Goal: Task Accomplishment & Management: Use online tool/utility

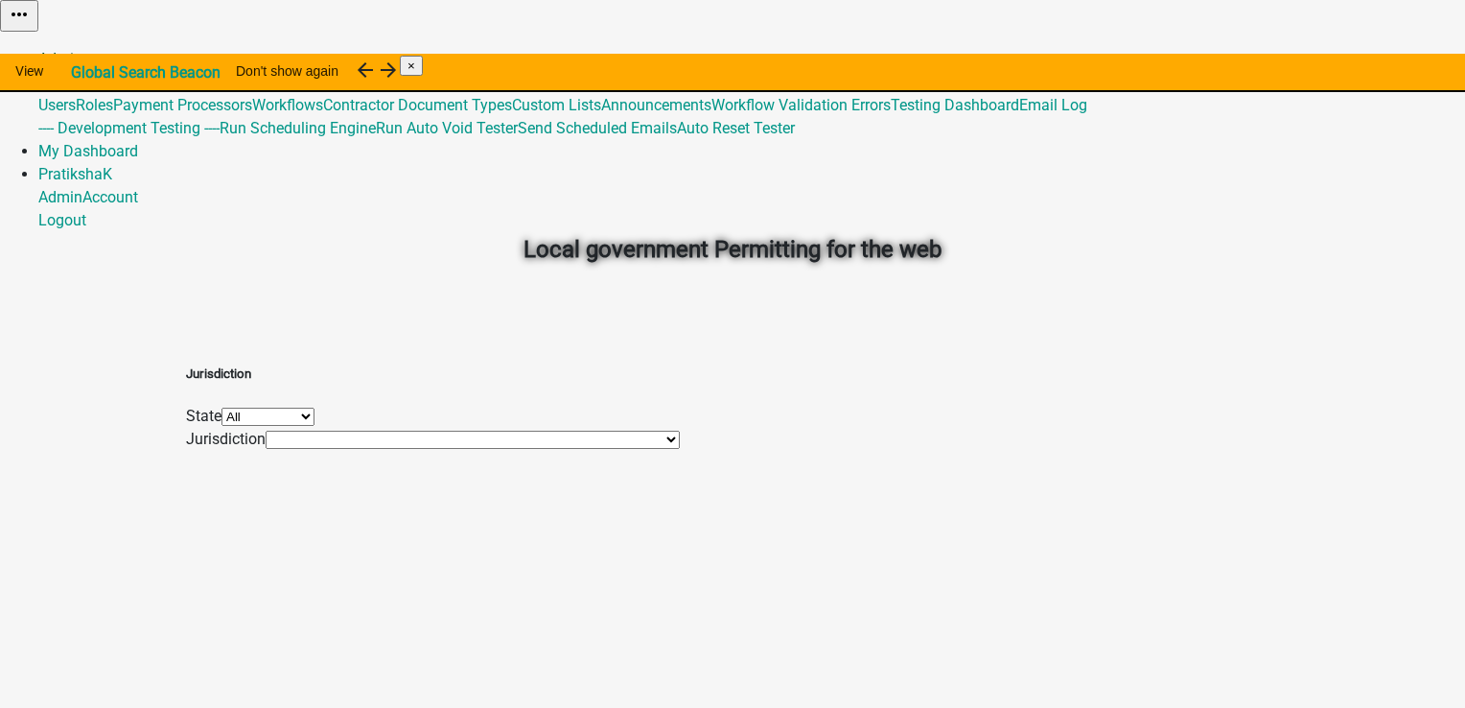
click at [82, 50] on link "Admin" at bounding box center [60, 59] width 44 height 18
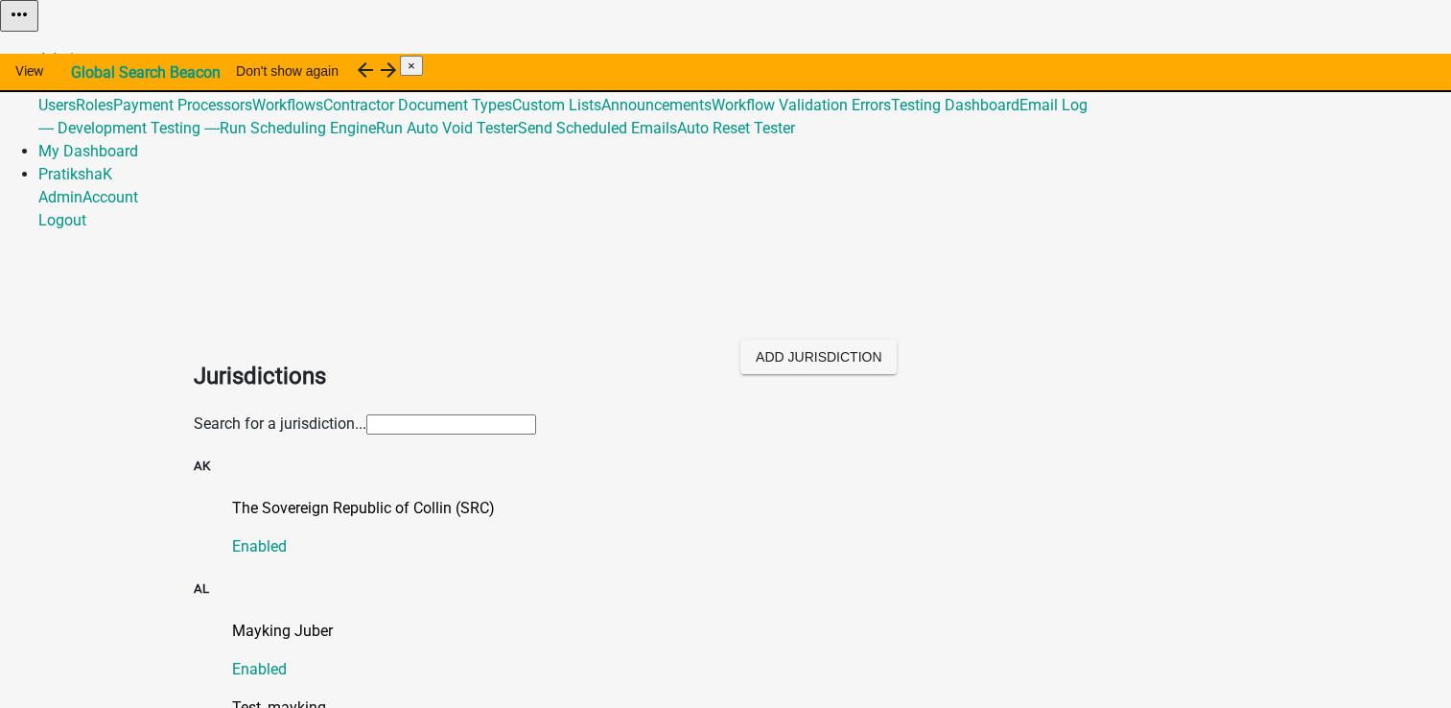
click at [536, 414] on input "text" at bounding box center [451, 424] width 170 height 20
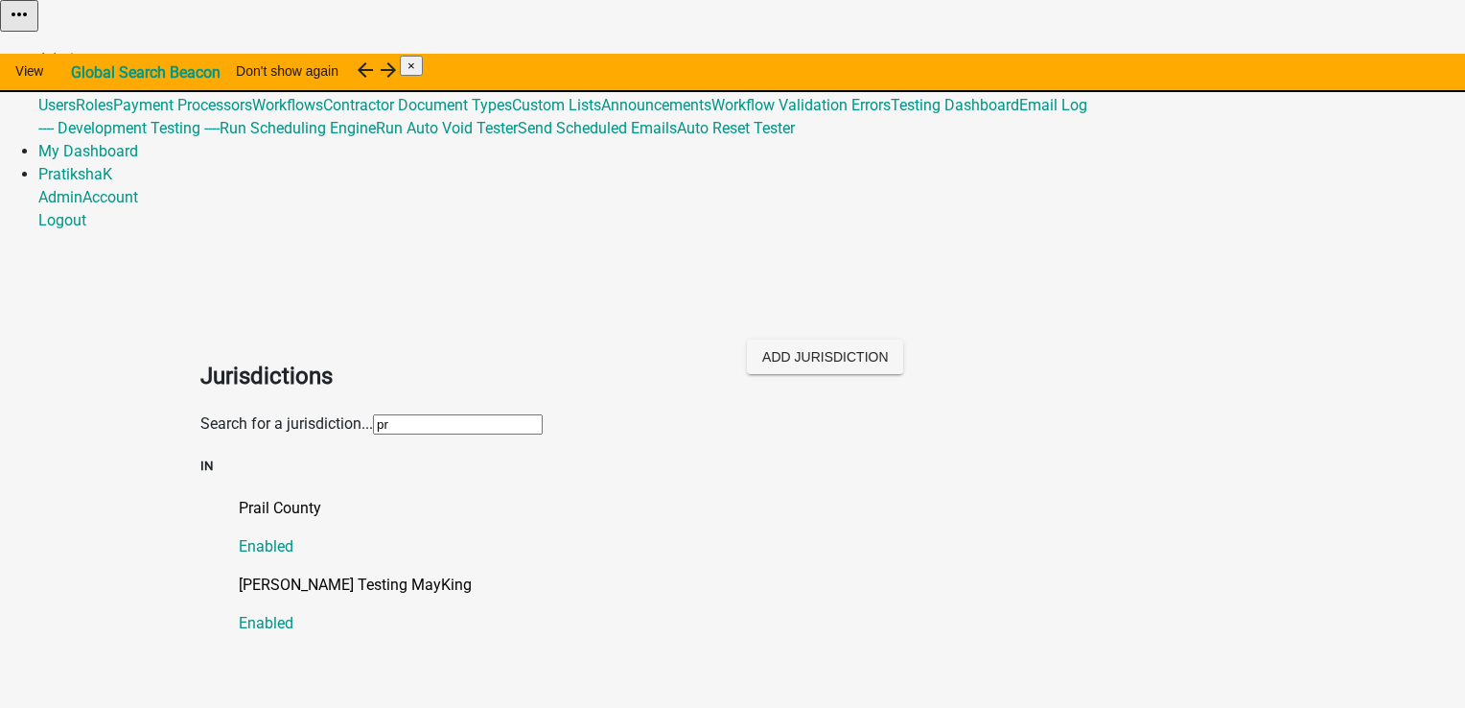
type input "p"
type input "ni"
click at [239, 497] on p "Niki County" at bounding box center [752, 508] width 1026 height 23
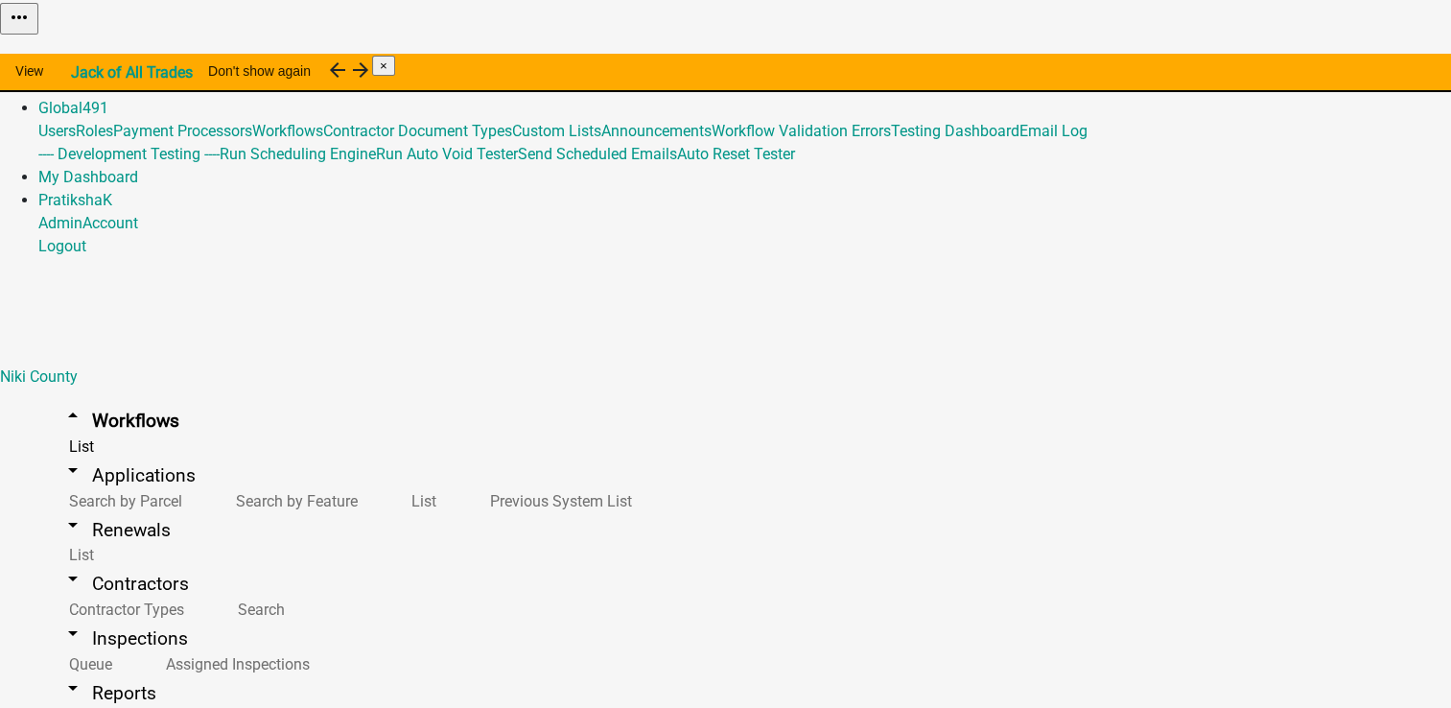
scroll to position [1725, 0]
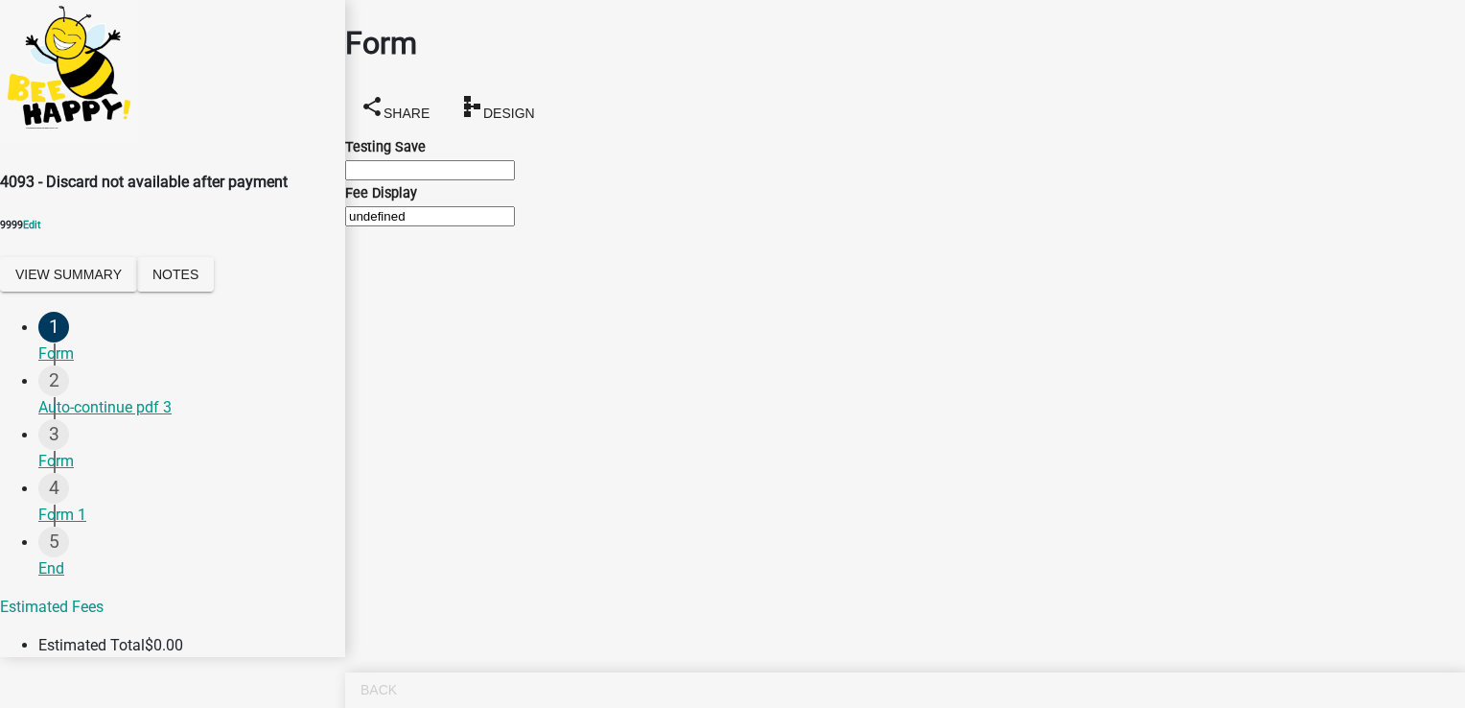
drag, startPoint x: 370, startPoint y: 286, endPoint x: 453, endPoint y: 297, distance: 83.3
click at [453, 226] on input "undefined" at bounding box center [430, 216] width 170 height 20
click at [1353, 521] on main "Form share Share schema Design Testing Save Fee Display undefined" at bounding box center [905, 325] width 1120 height 650
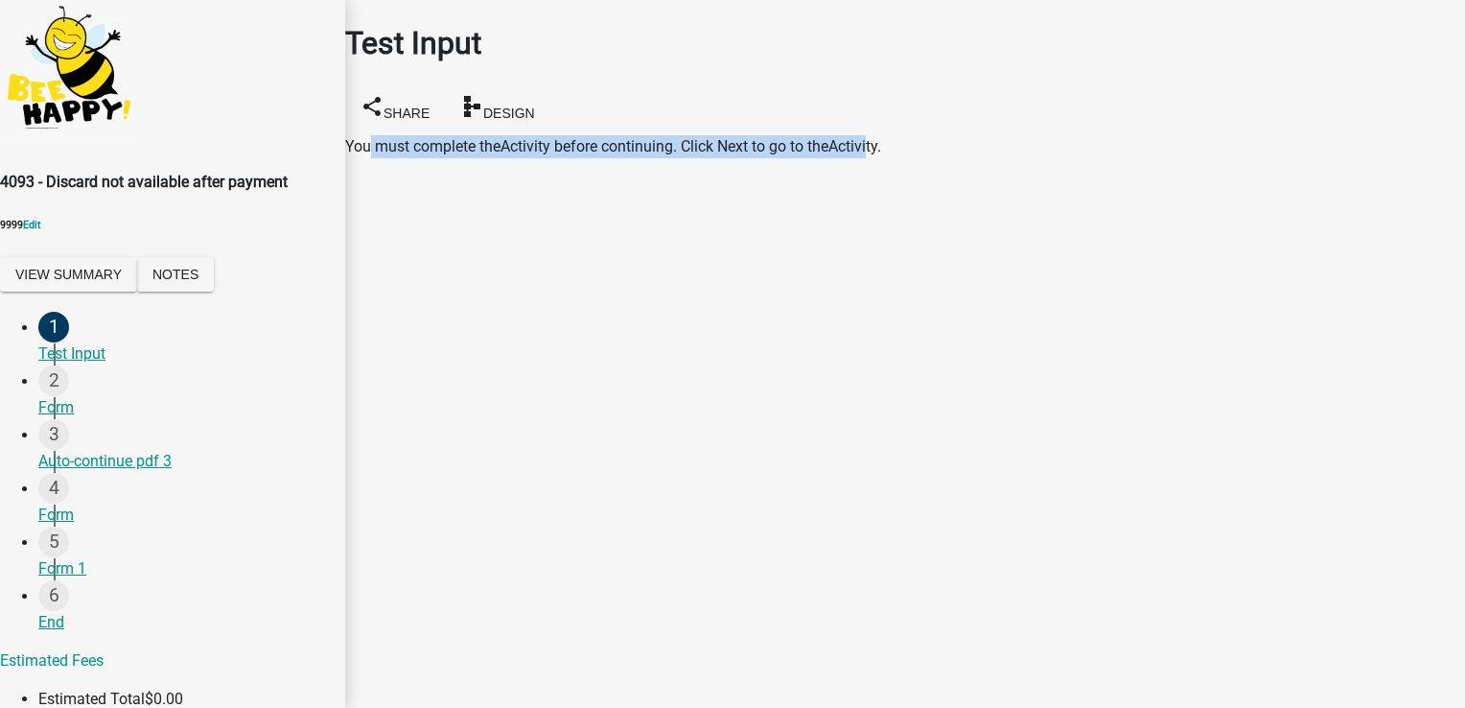
drag, startPoint x: 394, startPoint y: 121, endPoint x: 901, endPoint y: 110, distance: 507.3
click at [901, 135] on div "You must complete the Activity before continuing. Click Next to go to the Activ…" at bounding box center [905, 146] width 1120 height 23
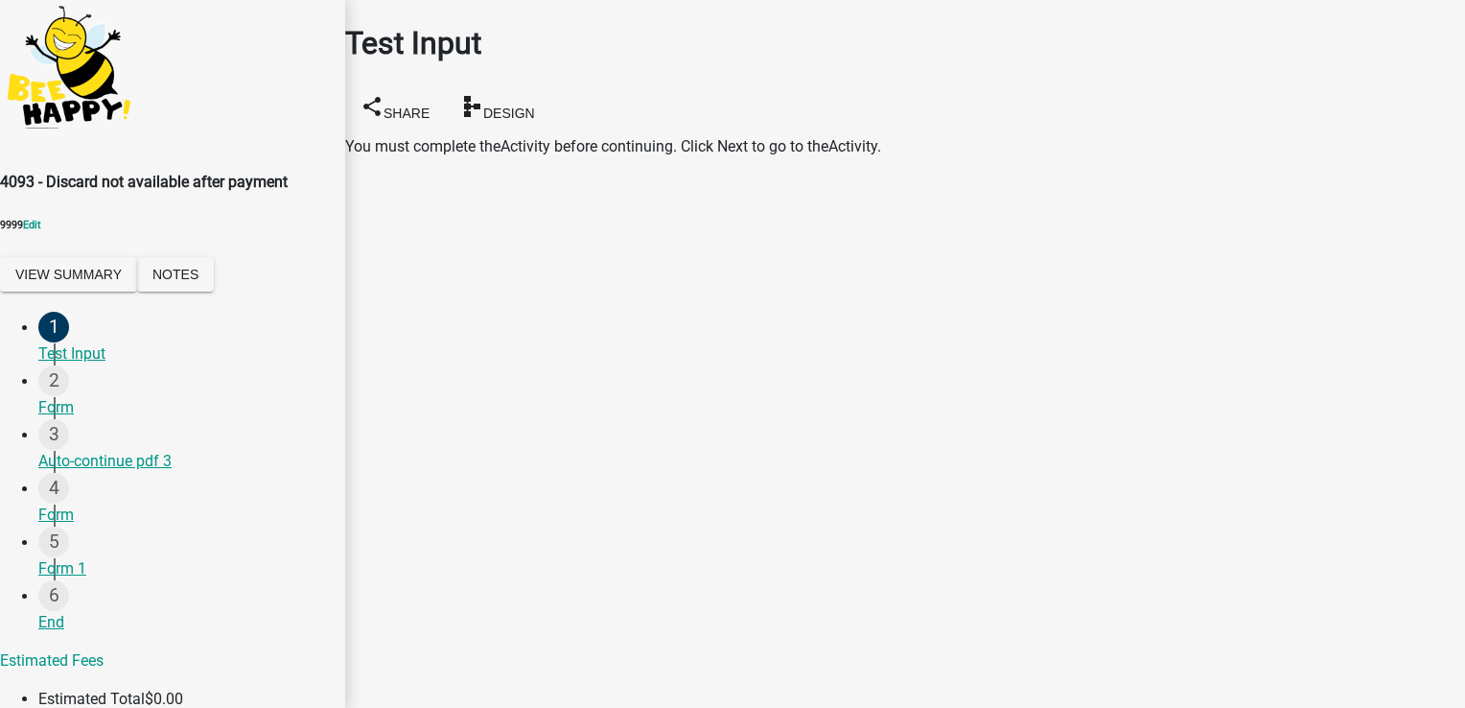
select select "46f061d0-ca05-4526-87ad-bae6256f3e47"
click at [468, 451] on main "Test Input share Share schema Design You must complete the Activity before cont…" at bounding box center [905, 325] width 1120 height 650
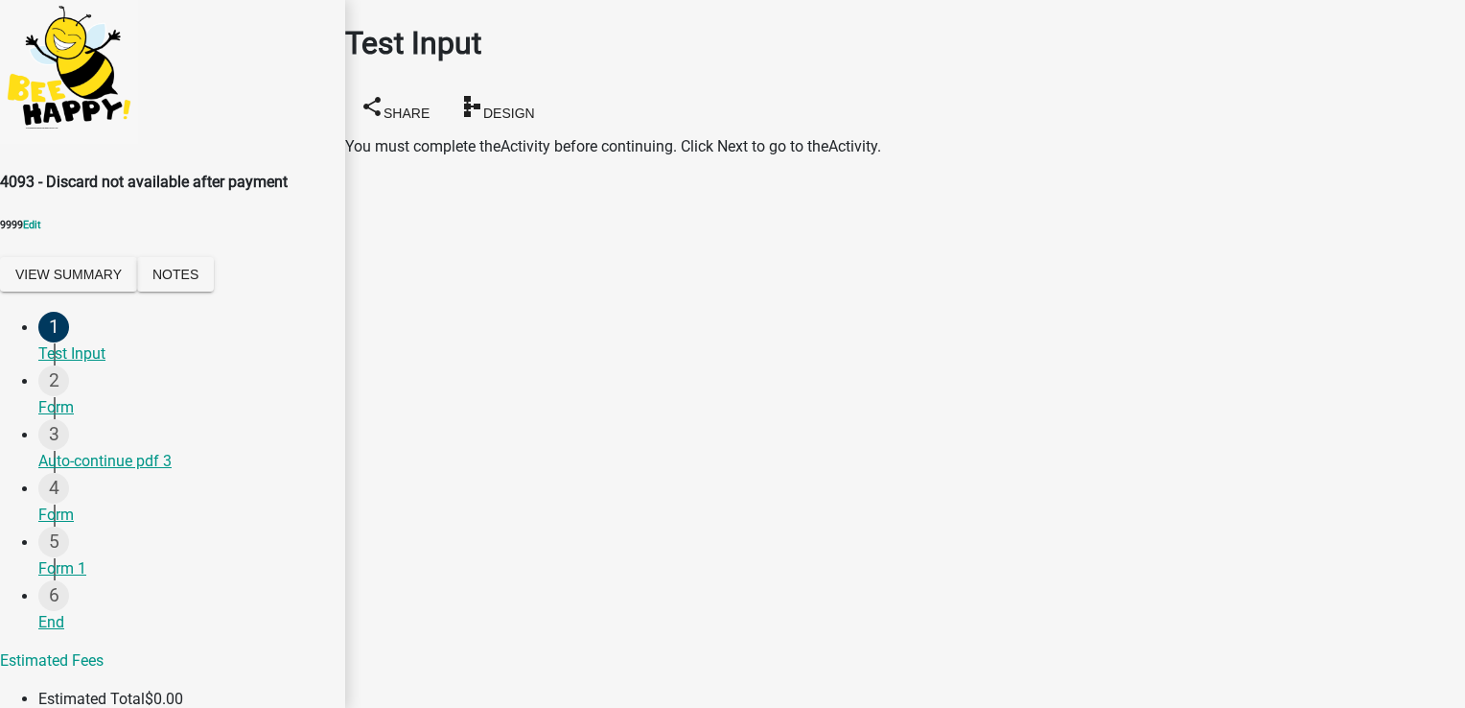
click at [806, 409] on main "Test Input share Share schema Design You must complete the Activity before cont…" at bounding box center [905, 325] width 1120 height 650
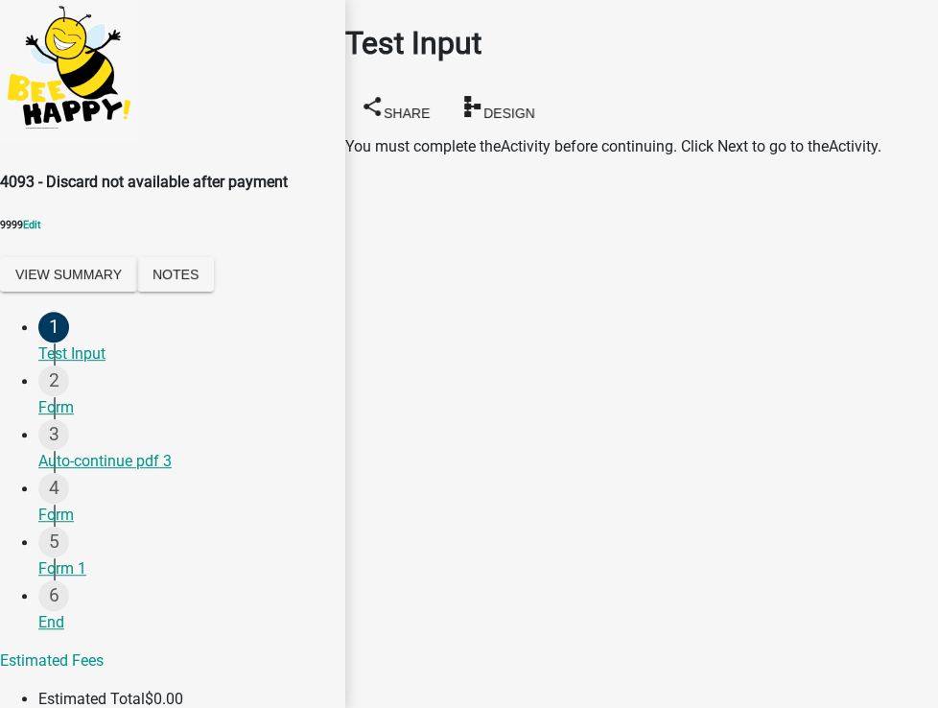
click at [507, 451] on main "Test Input share Share schema Design You must complete the Activity before cont…" at bounding box center [641, 325] width 593 height 650
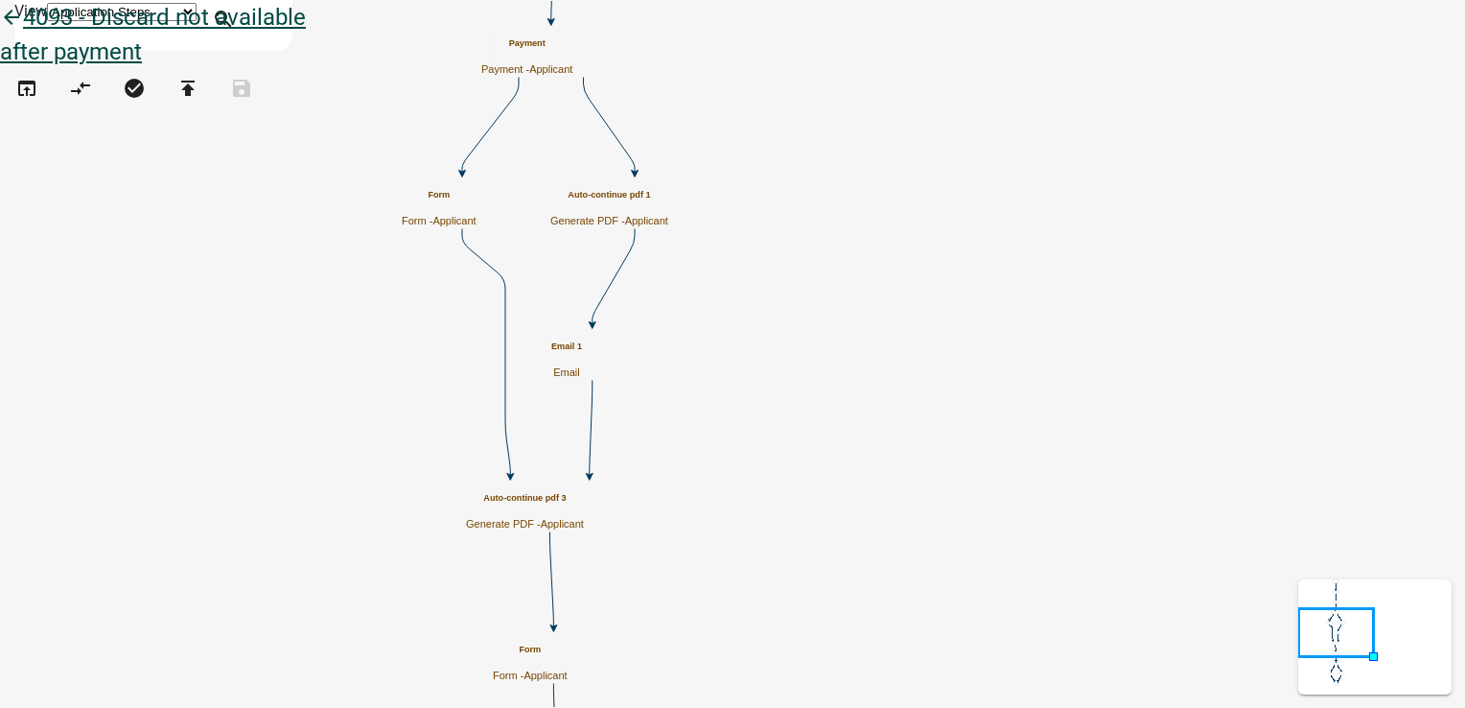
click at [23, 32] on icon "arrow_back" at bounding box center [11, 19] width 23 height 27
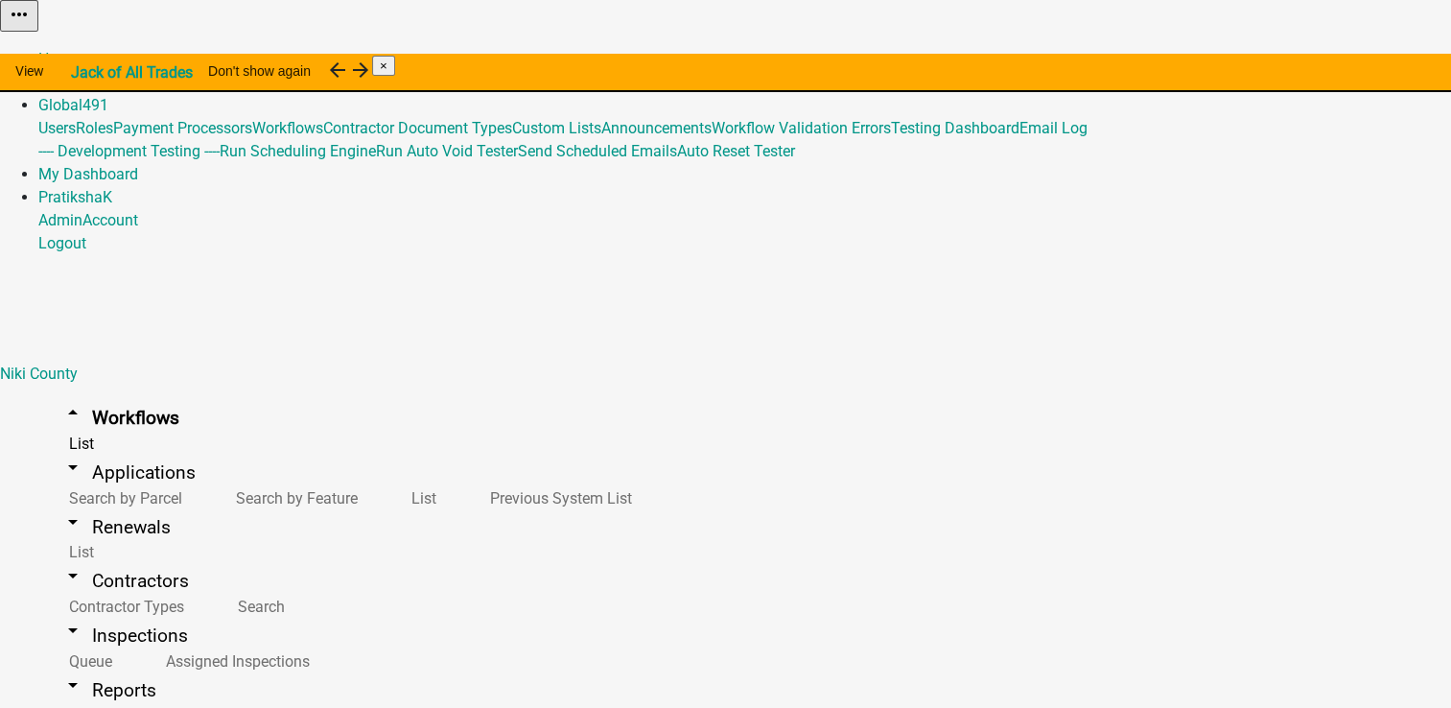
scroll to position [1806, 0]
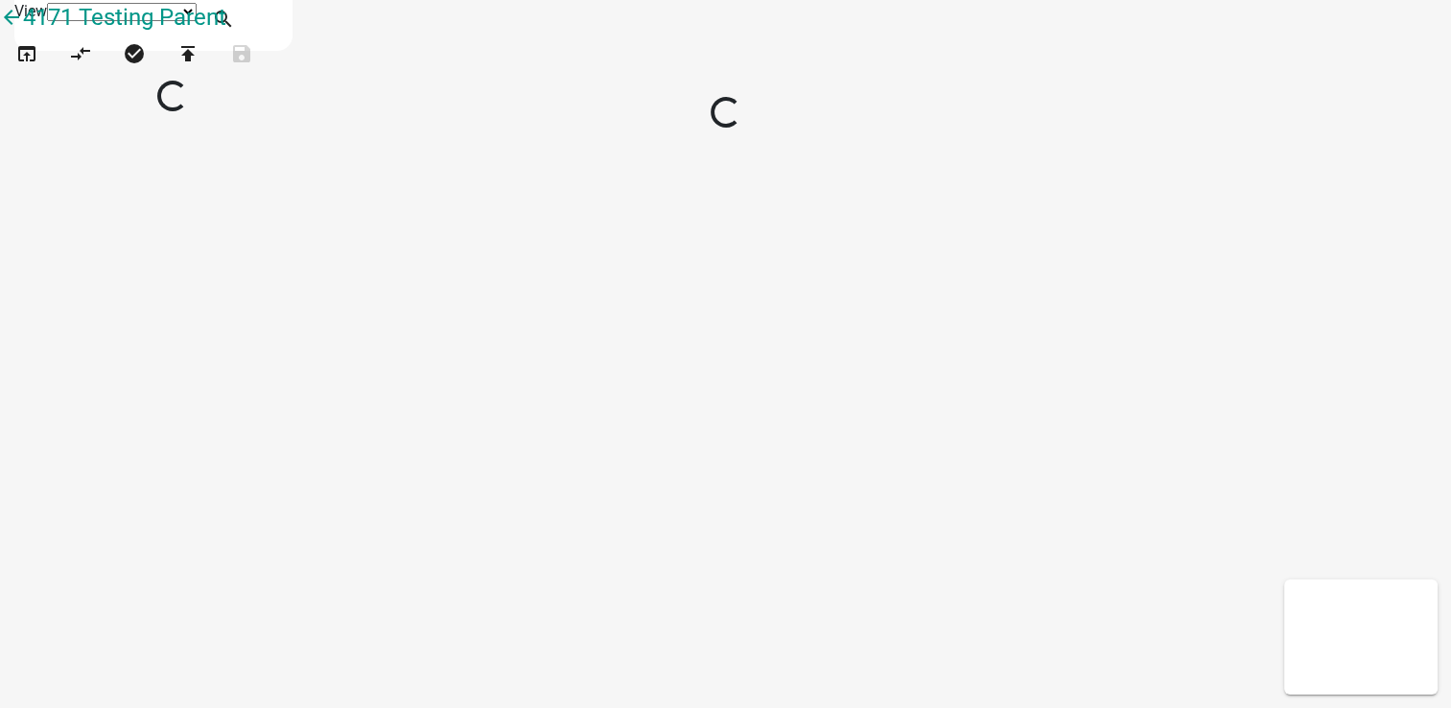
select select "1"
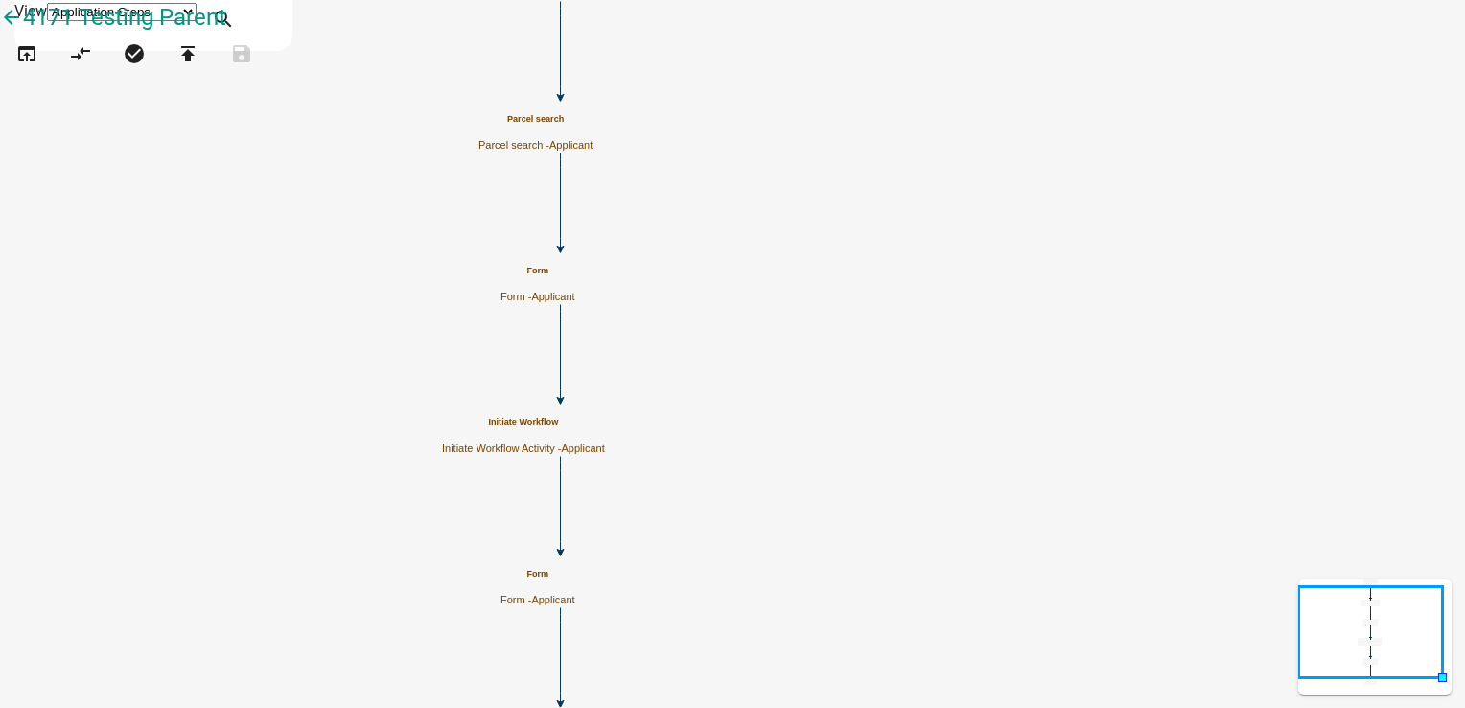
click at [605, 425] on div "Initiate Workflow Initiate Workflow Activity - Applicant" at bounding box center [523, 435] width 163 height 37
click at [605, 420] on h5 "Initiate Workflow" at bounding box center [523, 422] width 163 height 11
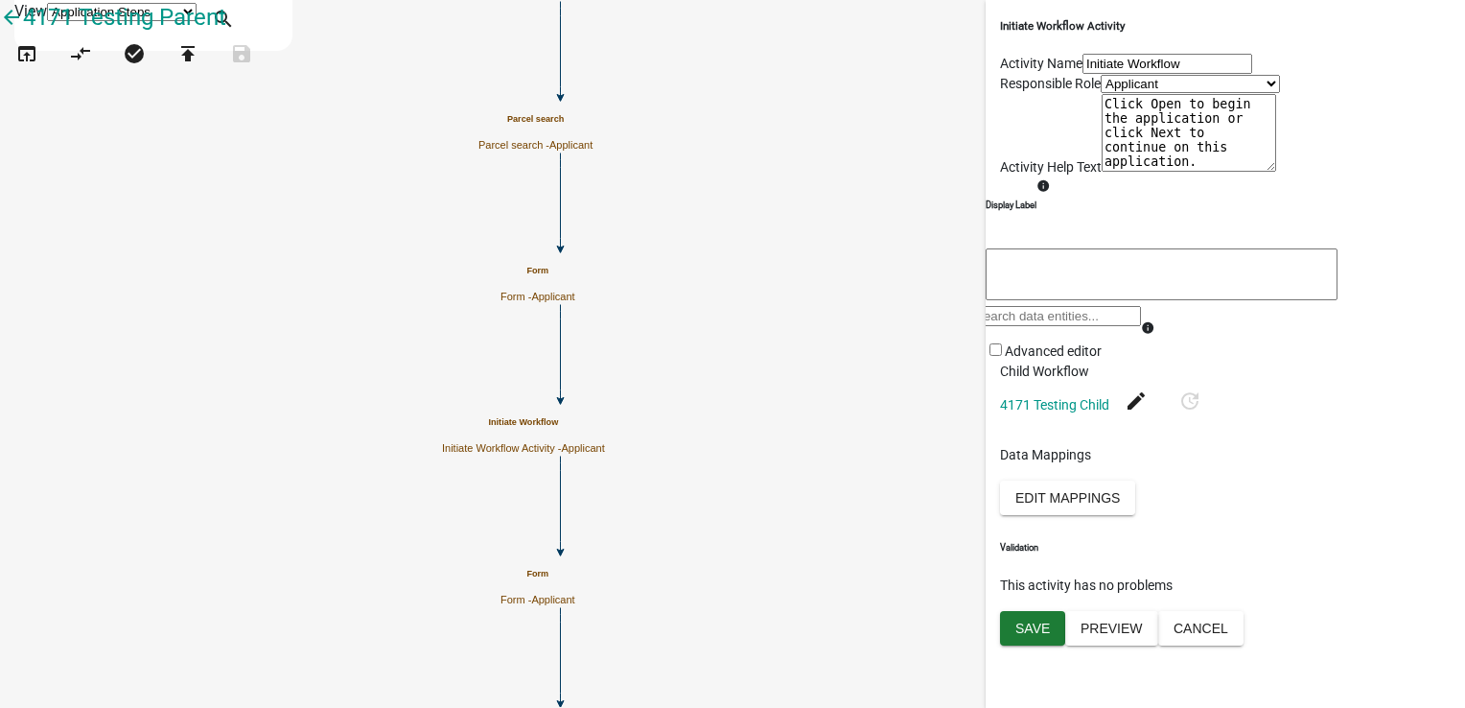
scroll to position [96, 0]
click at [688, 477] on icon "Start Start - Applicant Parcel search Parcel search - Applicant Form Form - App…" at bounding box center [732, 381] width 1463 height 760
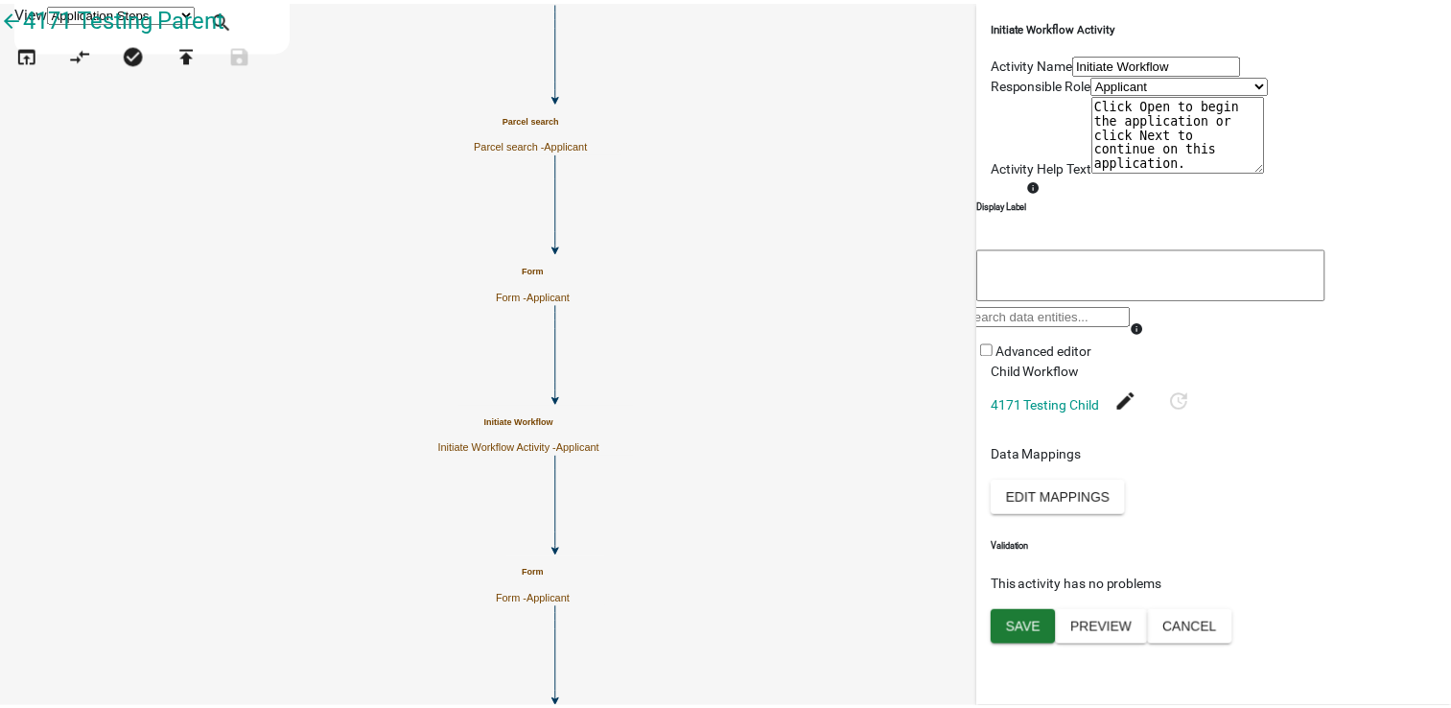
scroll to position [140, 0]
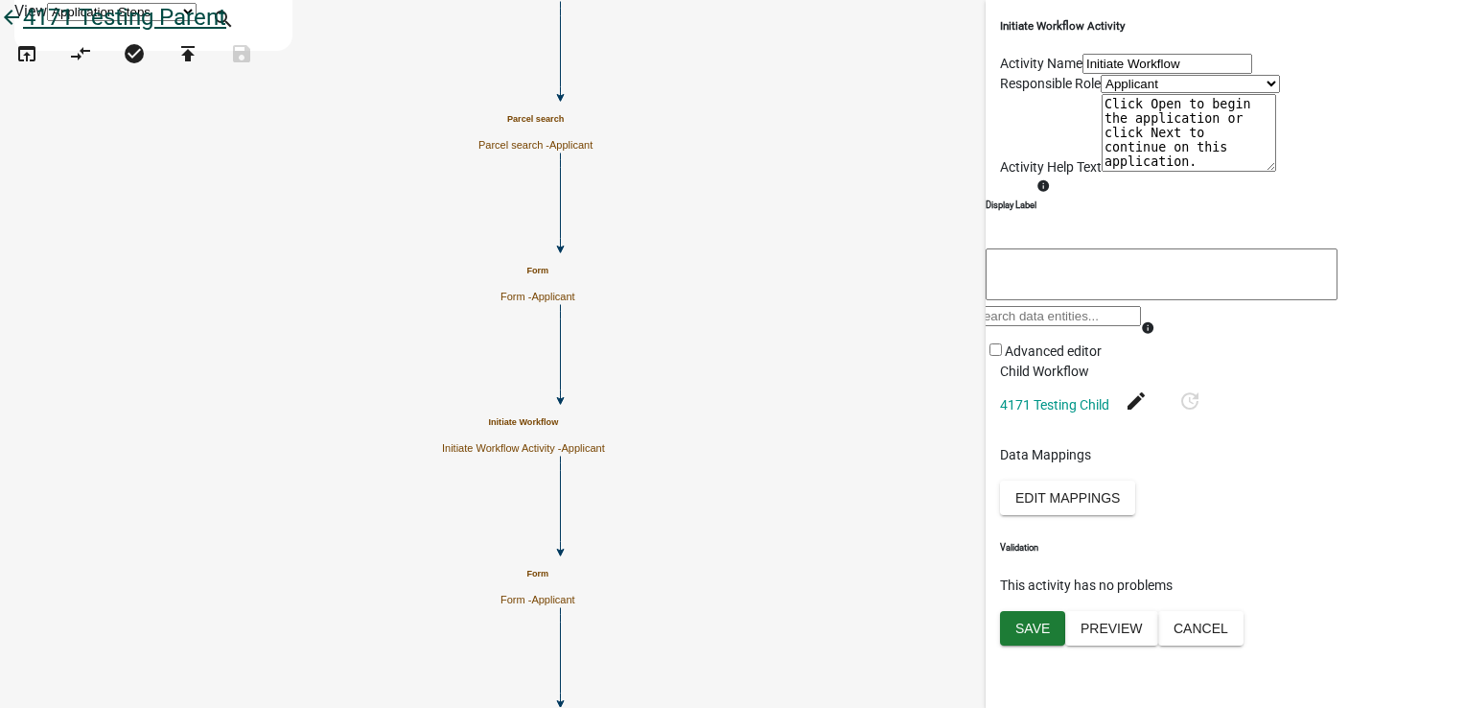
click at [23, 33] on icon "arrow_back" at bounding box center [11, 19] width 23 height 27
